Goal: Task Accomplishment & Management: Manage account settings

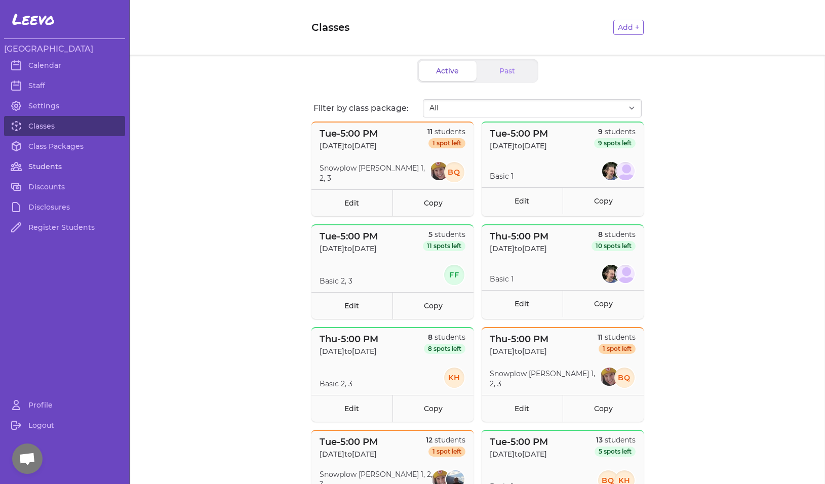
click at [55, 165] on link "Students" at bounding box center [64, 167] width 121 height 20
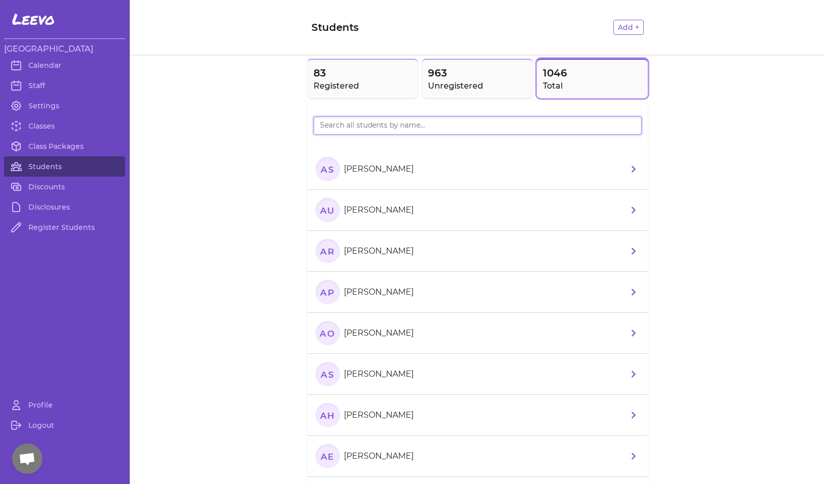
click at [384, 124] on input "search" at bounding box center [478, 126] width 328 height 18
type input "[PERSON_NAME]"
click at [330, 168] on text "CL" at bounding box center [327, 169] width 13 height 11
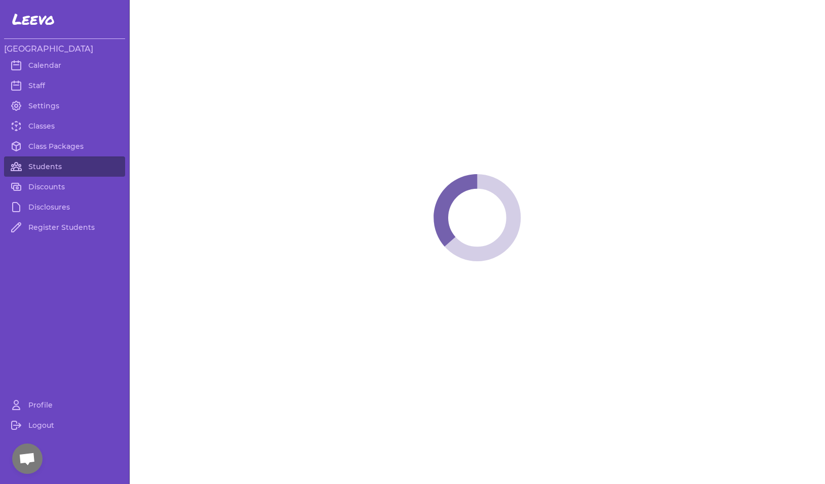
select select "MT"
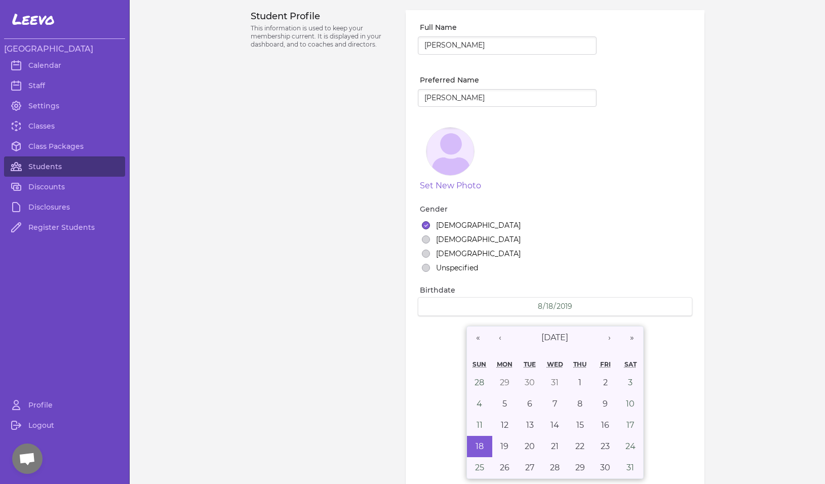
select select "1"
click at [432, 100] on input "[PERSON_NAME]" at bounding box center [507, 98] width 179 height 18
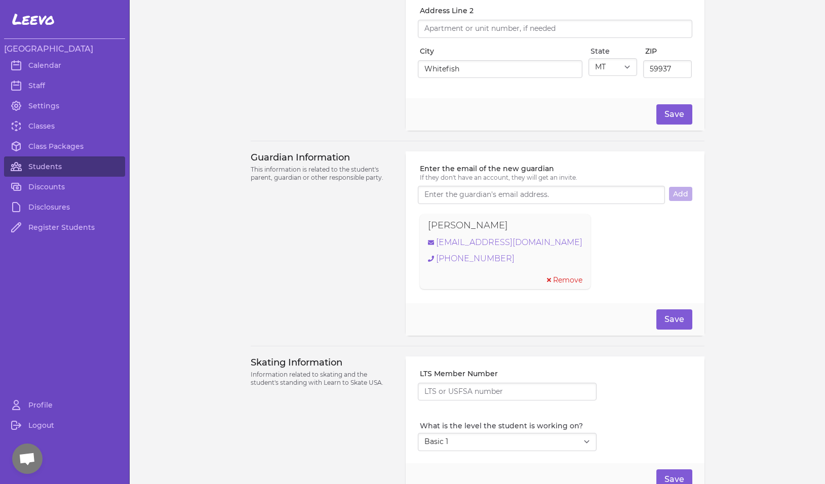
scroll to position [603, 0]
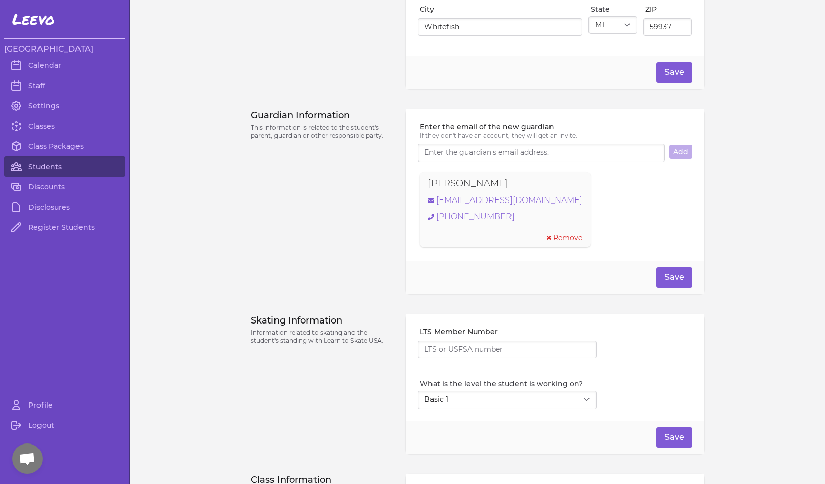
drag, startPoint x: 501, startPoint y: 187, endPoint x: 415, endPoint y: 188, distance: 85.6
click at [418, 188] on section "[PERSON_NAME] [EMAIL_ADDRESS][DOMAIN_NAME] [PHONE_NUMBER] Remove" at bounding box center [555, 209] width 274 height 79
copy p "[PERSON_NAME]"
click at [460, 206] on link "[EMAIL_ADDRESS][DOMAIN_NAME]" at bounding box center [505, 201] width 155 height 12
click at [54, 168] on link "Students" at bounding box center [64, 167] width 121 height 20
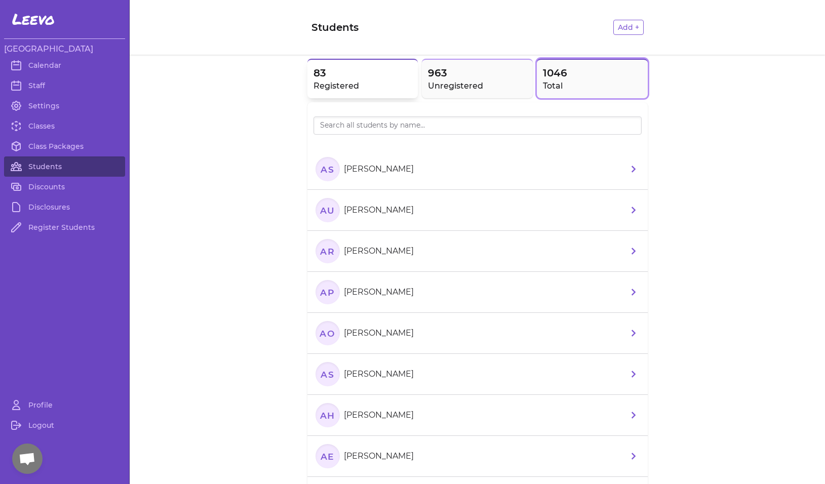
click at [378, 87] on h2 "Registered" at bounding box center [363, 86] width 99 height 12
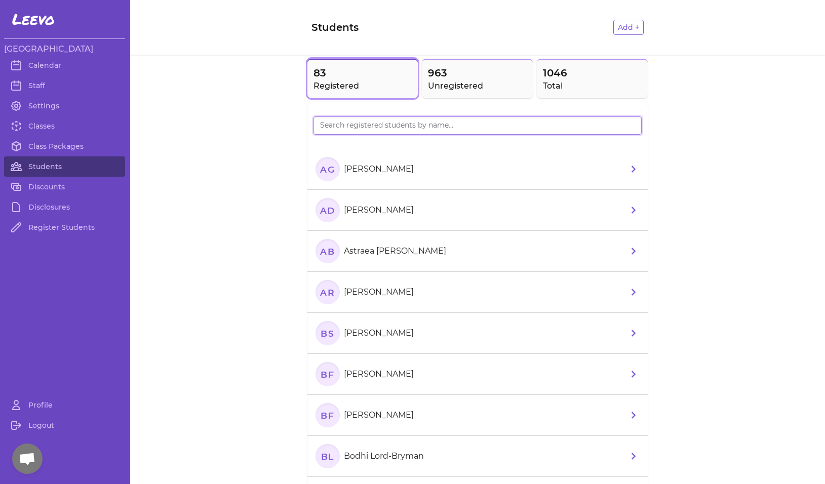
click at [374, 128] on input "search" at bounding box center [478, 126] width 328 height 18
type input "astrea"
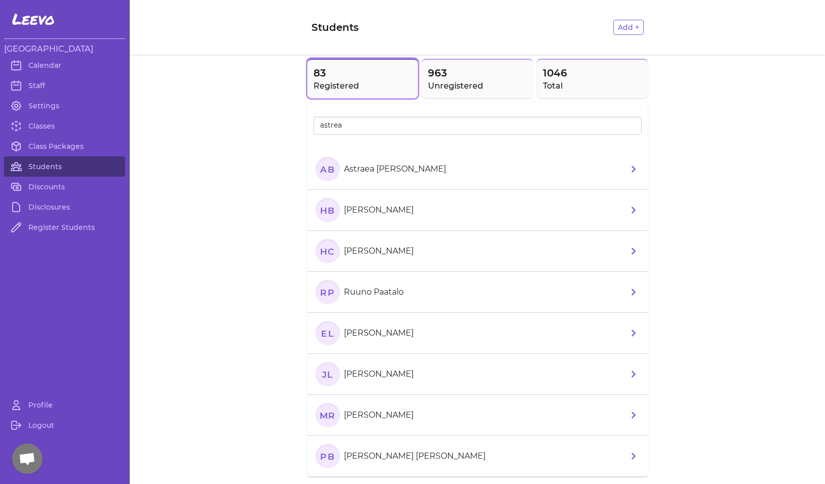
click at [320, 171] on text "AB" at bounding box center [327, 169] width 15 height 11
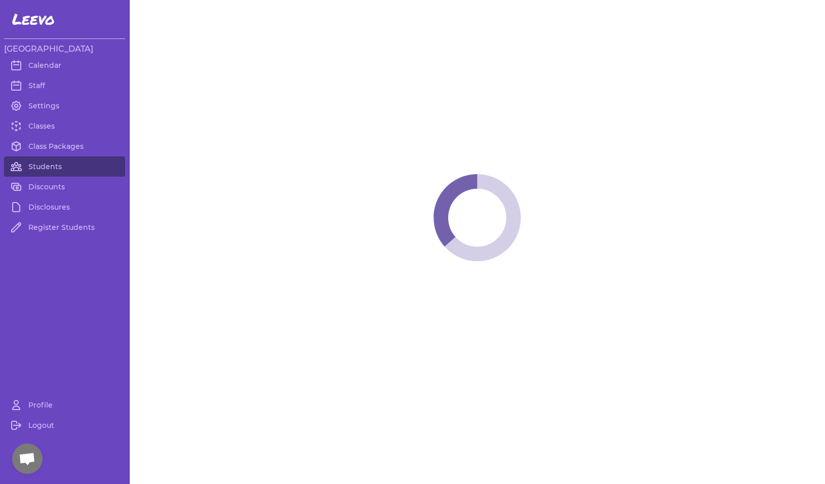
select select "MT"
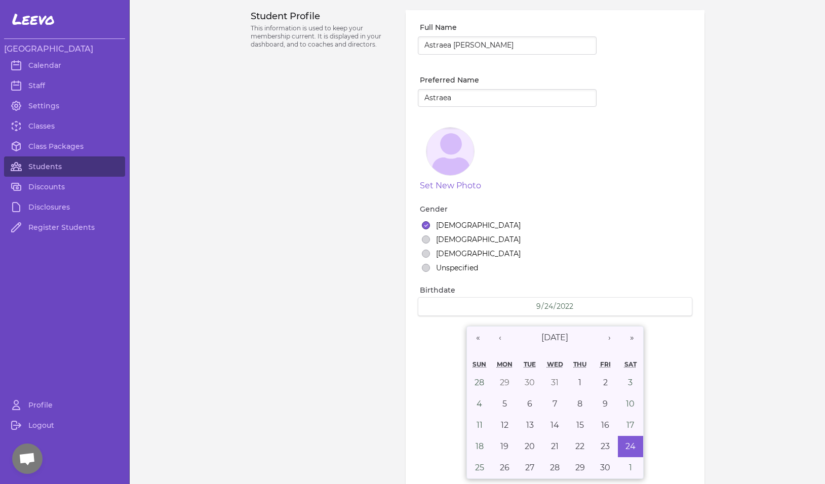
select select "7"
click at [49, 170] on link "Students" at bounding box center [64, 167] width 121 height 20
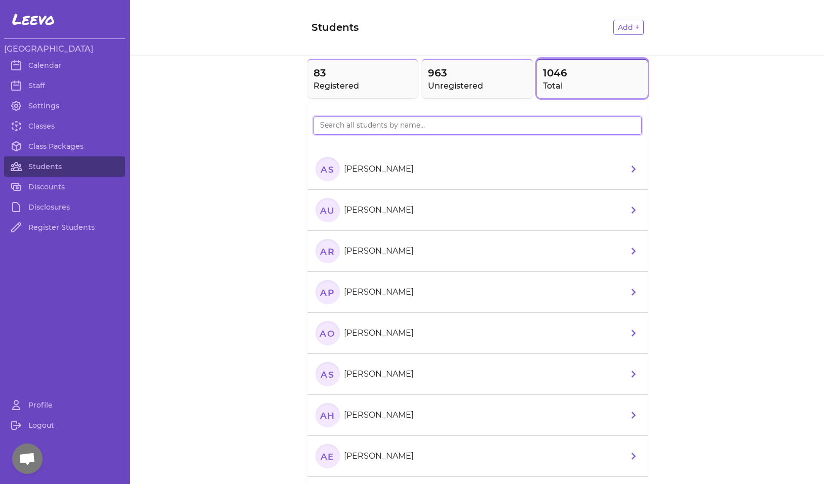
click at [376, 131] on input "search" at bounding box center [478, 126] width 328 height 18
type input "uma"
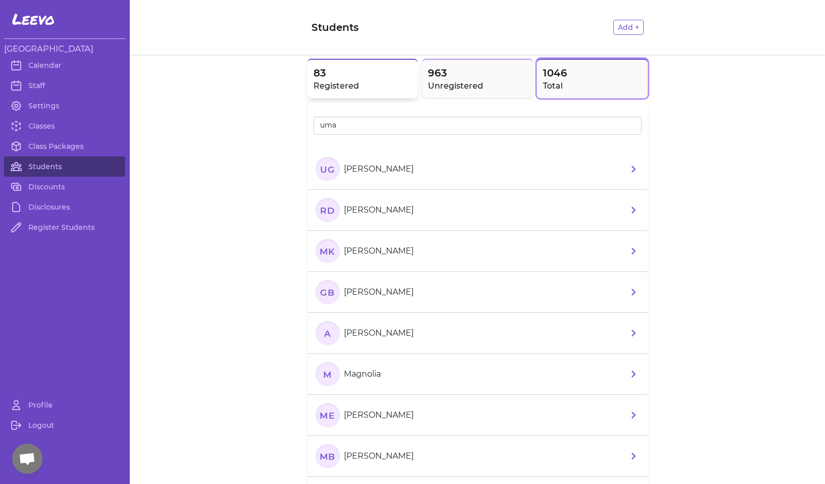
click at [343, 77] on span "83" at bounding box center [363, 73] width 99 height 14
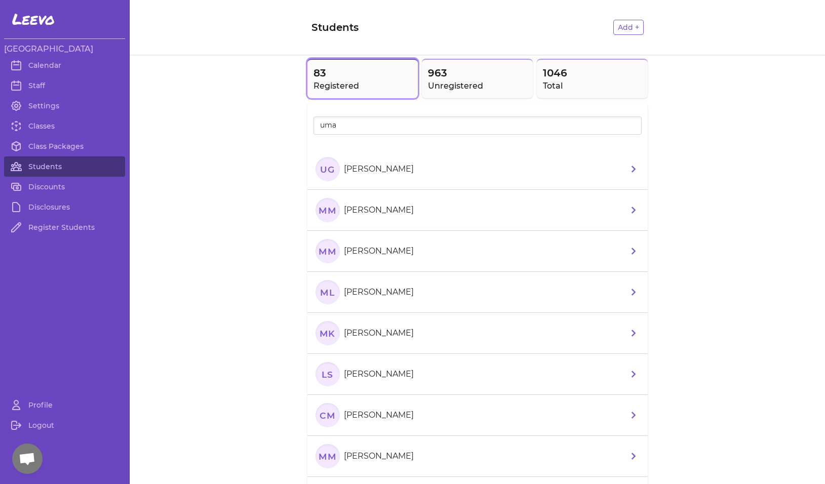
click at [322, 172] on text "UG" at bounding box center [327, 169] width 15 height 11
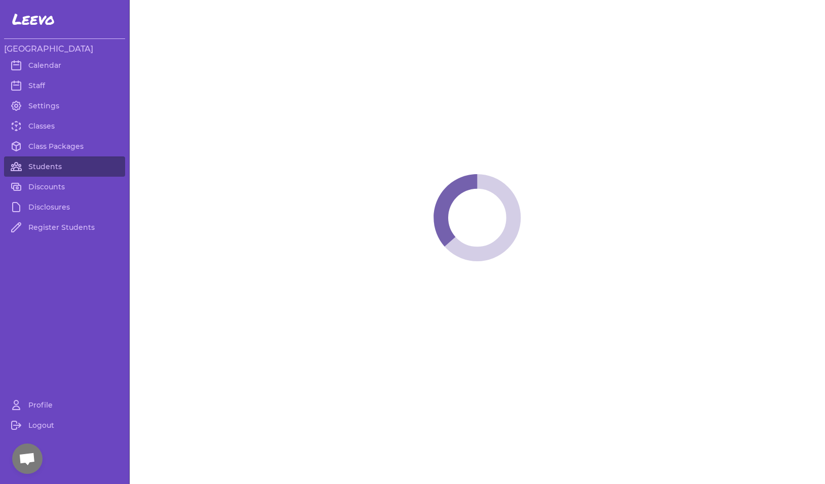
select select "MT"
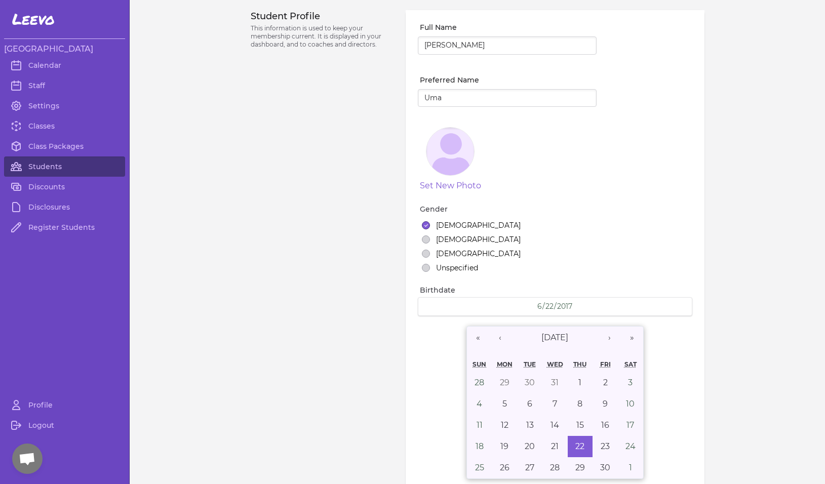
select select "2"
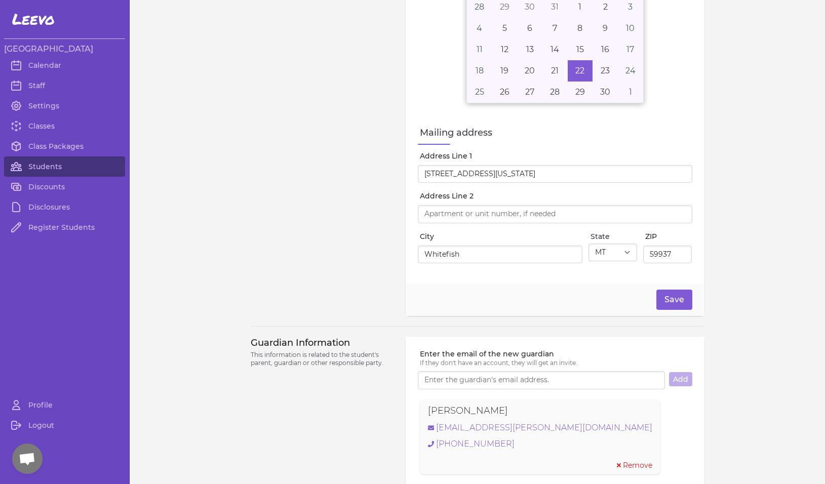
scroll to position [458, 0]
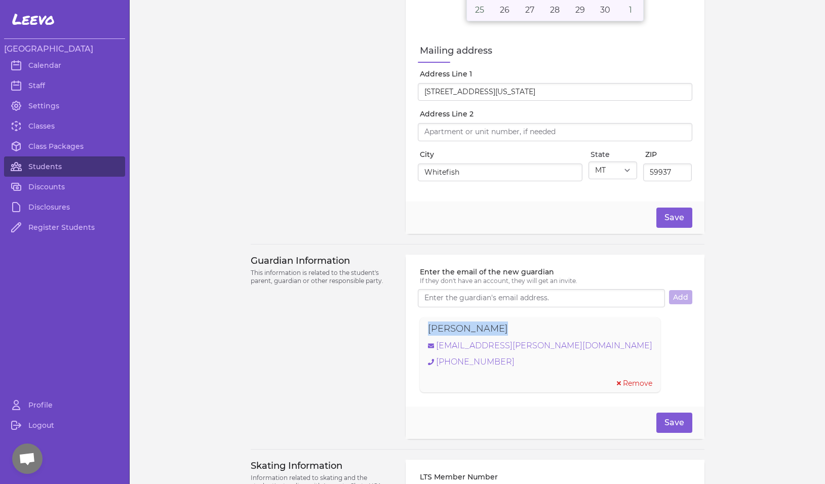
drag, startPoint x: 490, startPoint y: 332, endPoint x: 423, endPoint y: 334, distance: 67.9
click at [423, 334] on div "[PERSON_NAME] [PERSON_NAME][EMAIL_ADDRESS][DOMAIN_NAME] [PHONE_NUMBER] Remove" at bounding box center [540, 355] width 241 height 75
copy p "[PERSON_NAME]"
click at [43, 164] on link "Students" at bounding box center [64, 167] width 121 height 20
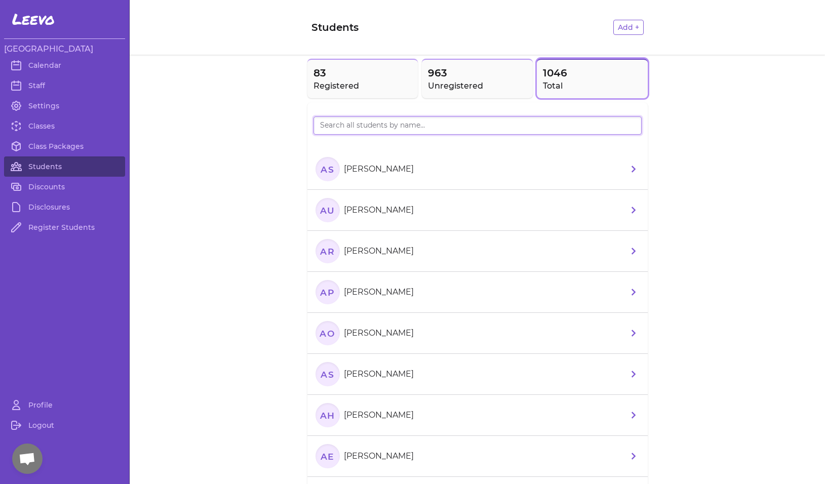
click at [378, 129] on input "search" at bounding box center [478, 126] width 328 height 18
type input "[PERSON_NAME]"
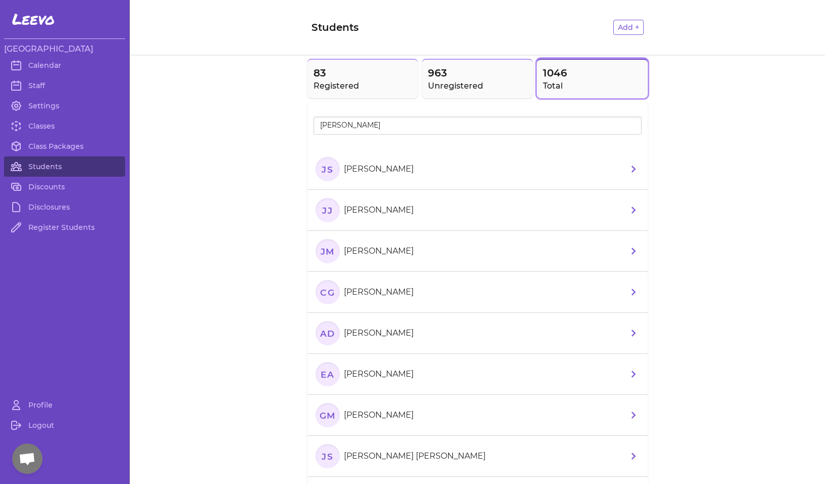
drag, startPoint x: 378, startPoint y: 129, endPoint x: 328, endPoint y: 173, distance: 67.5
click at [328, 173] on text "JS" at bounding box center [327, 169] width 12 height 11
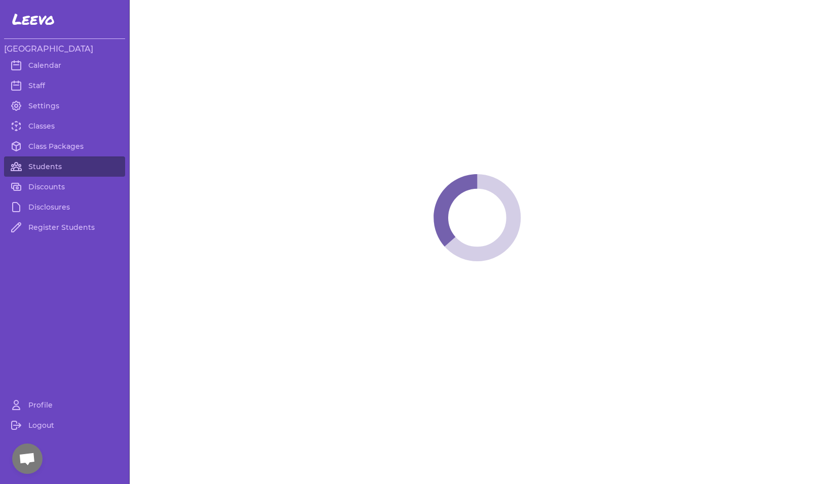
select select "MT"
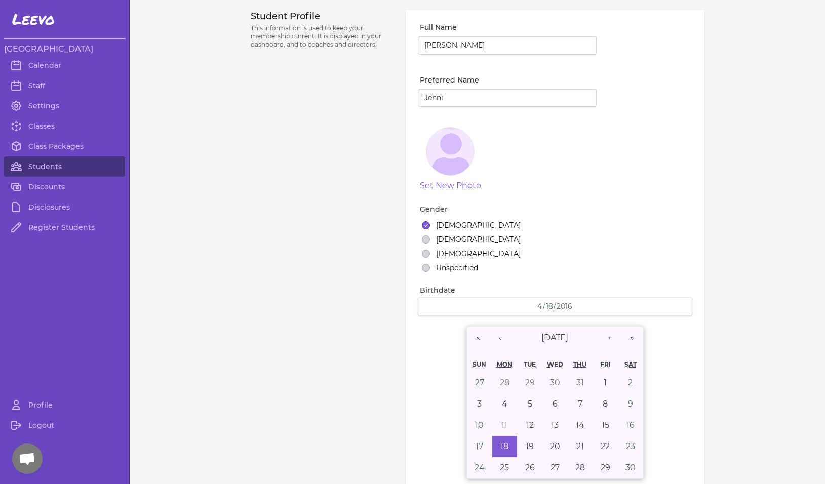
select select "3"
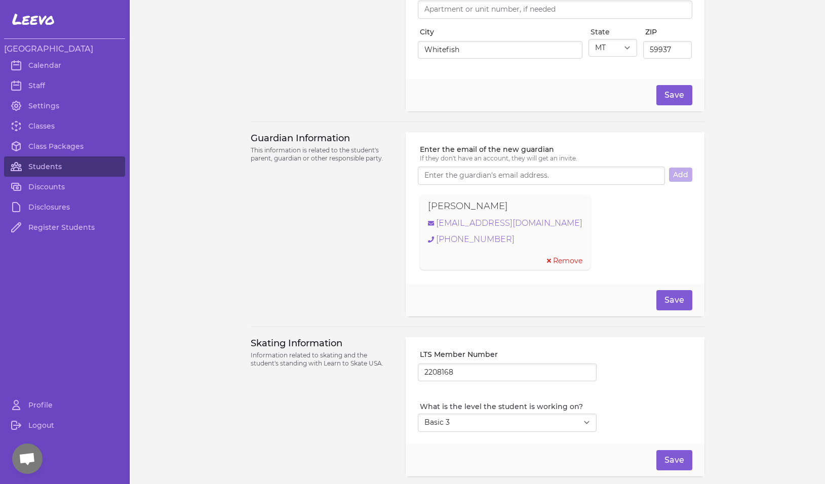
scroll to position [610, 0]
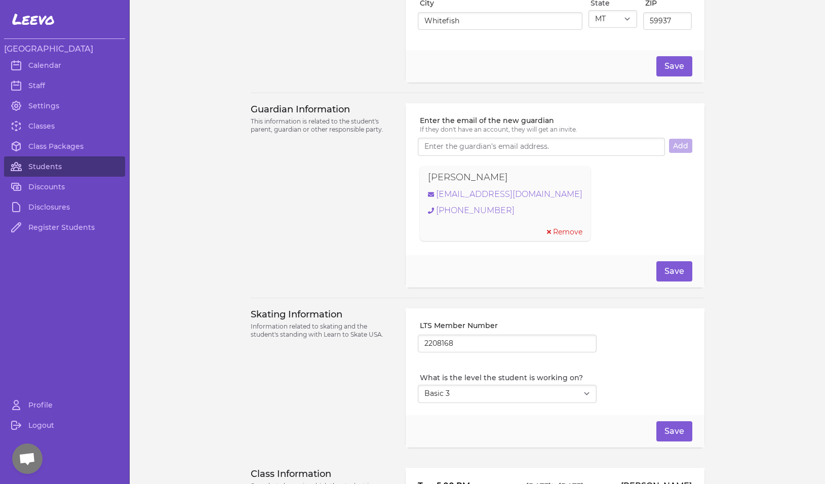
drag, startPoint x: 504, startPoint y: 182, endPoint x: 422, endPoint y: 185, distance: 82.2
click at [422, 185] on div "[PERSON_NAME] [EMAIL_ADDRESS][DOMAIN_NAME] [PHONE_NUMBER] Remove" at bounding box center [505, 203] width 171 height 75
click at [325, 382] on div "Skating Information Information related to skating and the student's standing w…" at bounding box center [322, 378] width 143 height 139
click at [438, 350] on input "2208168" at bounding box center [507, 344] width 179 height 18
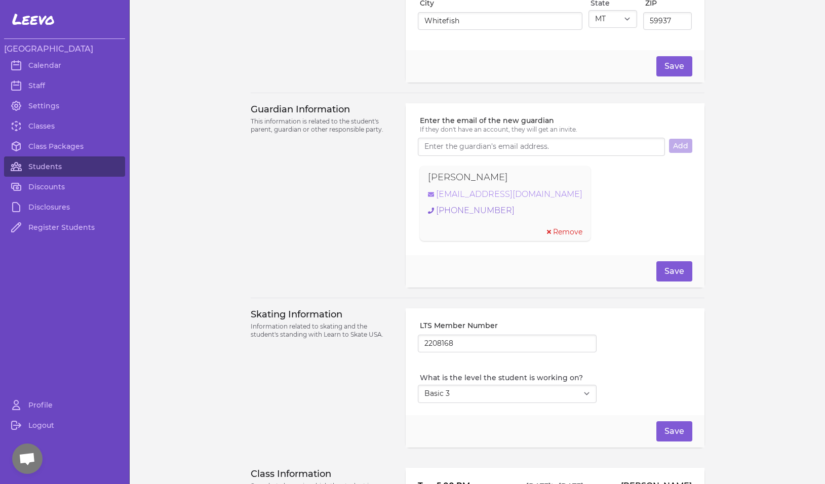
click at [507, 201] on link "[EMAIL_ADDRESS][DOMAIN_NAME]" at bounding box center [505, 194] width 155 height 12
click at [54, 168] on link "Students" at bounding box center [64, 167] width 121 height 20
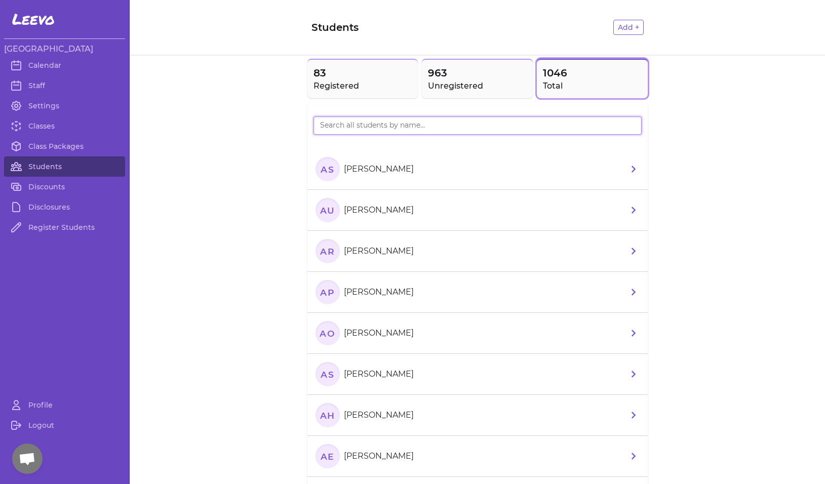
click at [386, 124] on input "search" at bounding box center [478, 126] width 328 height 18
type input "uma"
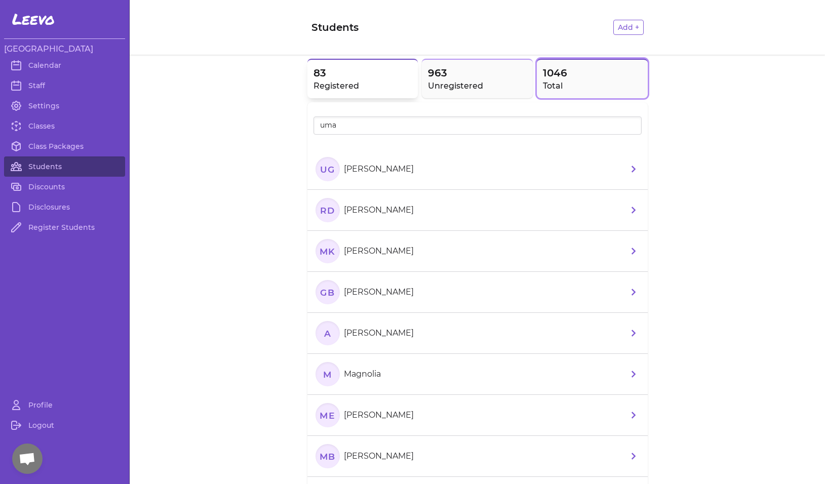
click at [338, 85] on h2 "Registered" at bounding box center [363, 86] width 99 height 12
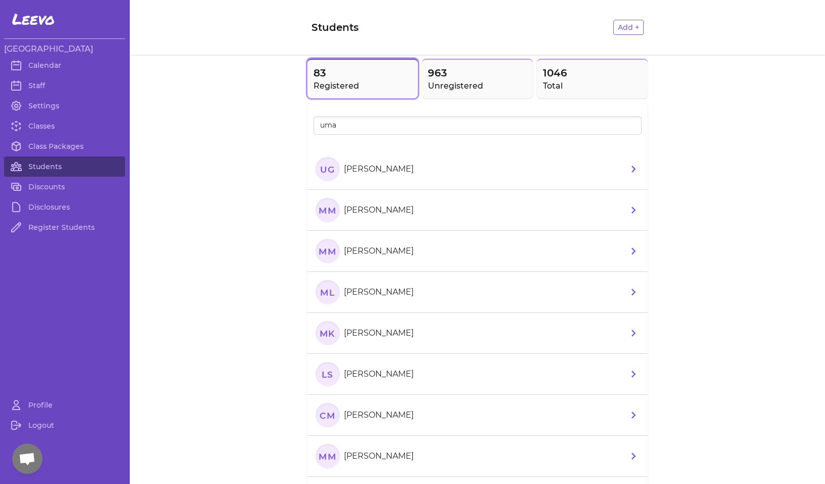
click at [327, 167] on text "UG" at bounding box center [327, 169] width 15 height 11
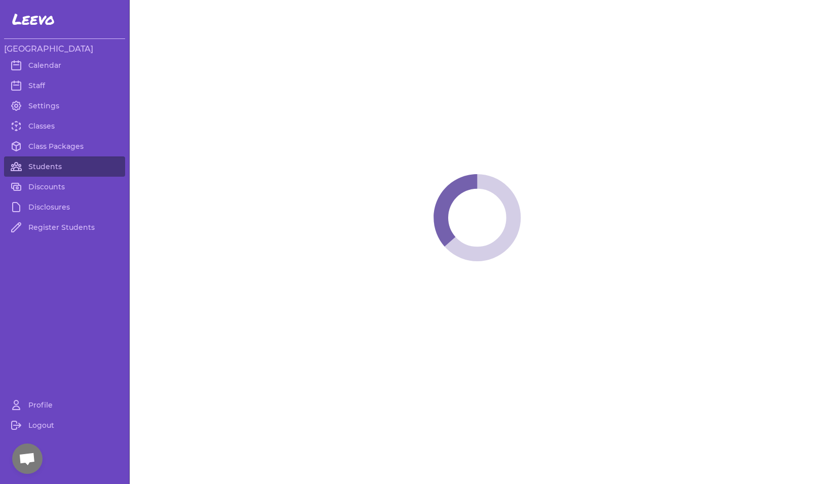
select select "MT"
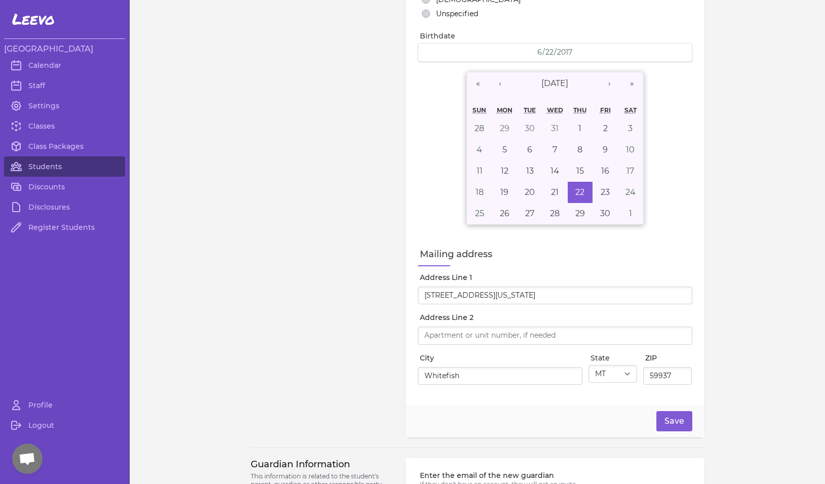
select select "2"
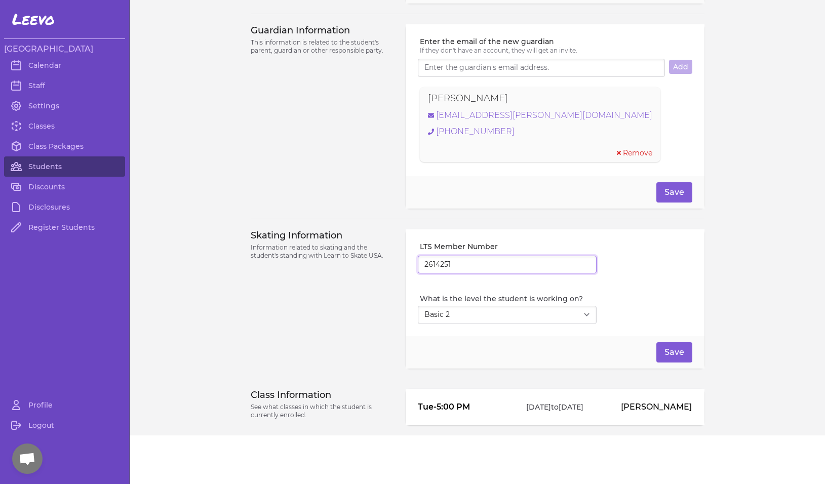
click at [436, 262] on input "2614251" at bounding box center [507, 265] width 179 height 18
click at [523, 357] on div "Save" at bounding box center [555, 352] width 298 height 32
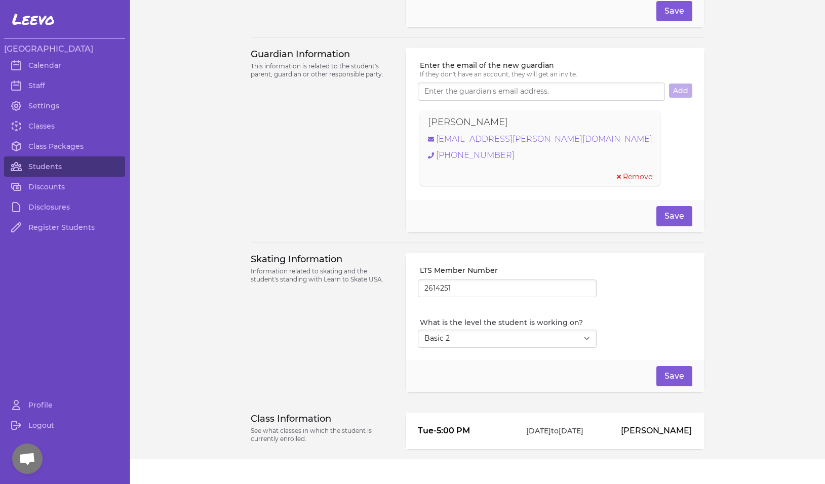
scroll to position [652, 0]
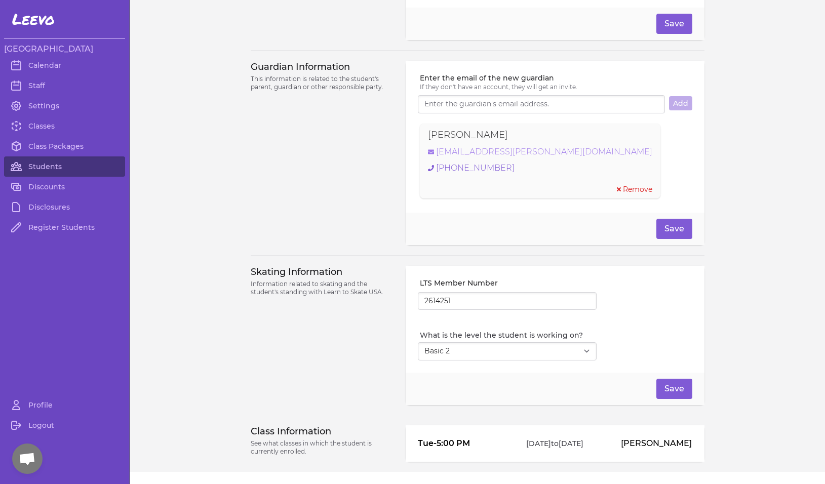
click at [488, 156] on link "[EMAIL_ADDRESS][PERSON_NAME][DOMAIN_NAME]" at bounding box center [540, 152] width 224 height 12
click at [332, 369] on div "Skating Information Information related to skating and the student's standing w…" at bounding box center [322, 335] width 143 height 139
drag, startPoint x: 493, startPoint y: 138, endPoint x: 397, endPoint y: 135, distance: 96.3
click at [397, 135] on div "Guardian Information This information is related to the student's parent, guard…" at bounding box center [478, 153] width 454 height 184
copy p "[PERSON_NAME]"
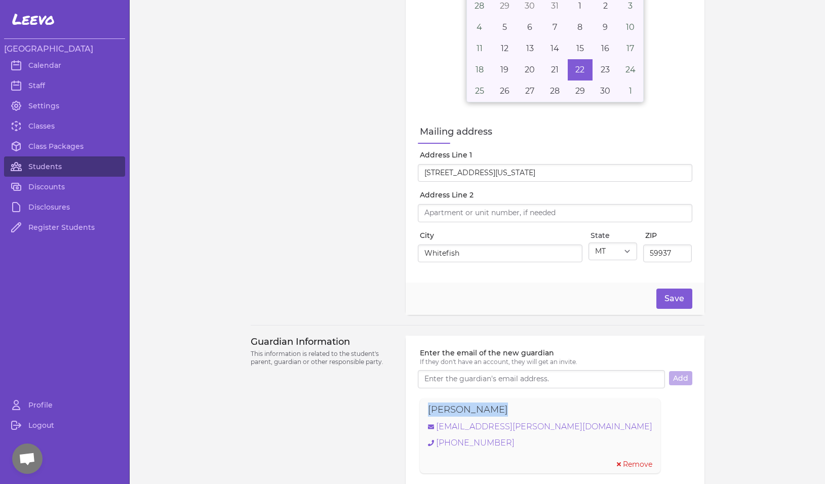
scroll to position [0, 0]
